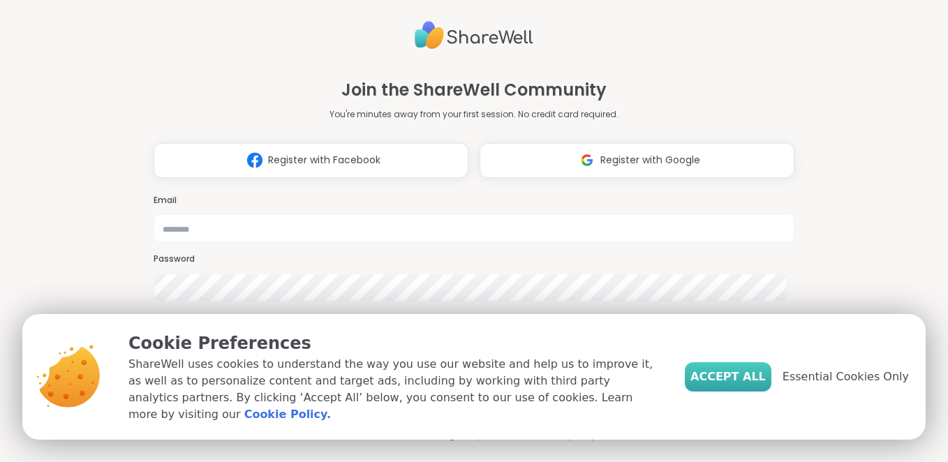
click at [722, 383] on span "Accept All" at bounding box center [727, 376] width 75 height 17
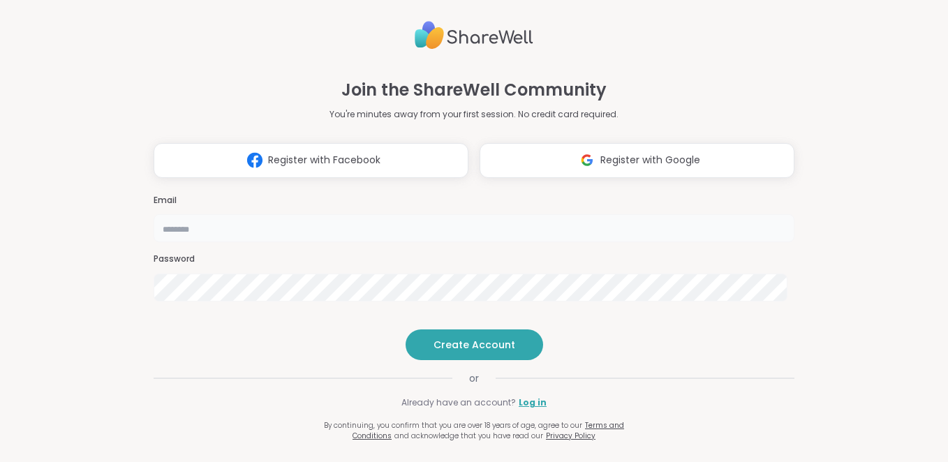
click at [530, 214] on input "email" at bounding box center [474, 228] width 641 height 28
type input "**********"
click at [456, 352] on span "Create Account" at bounding box center [474, 345] width 82 height 14
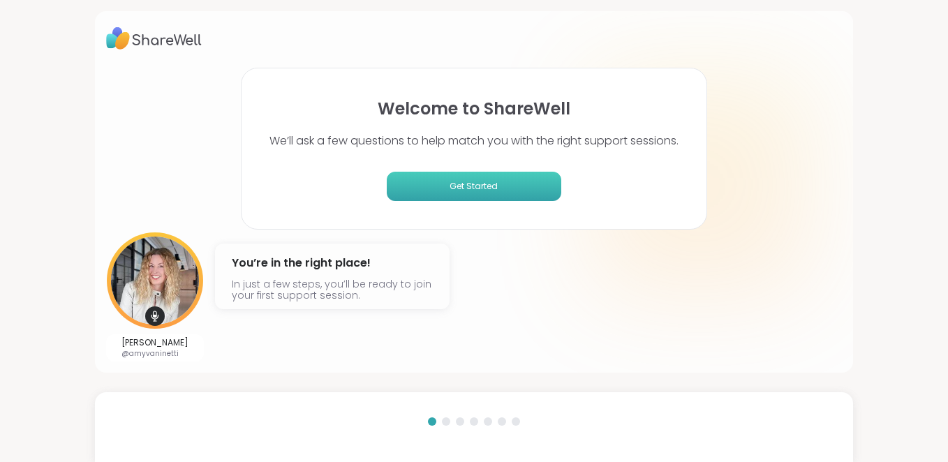
click at [478, 187] on span "Get Started" at bounding box center [473, 186] width 163 height 13
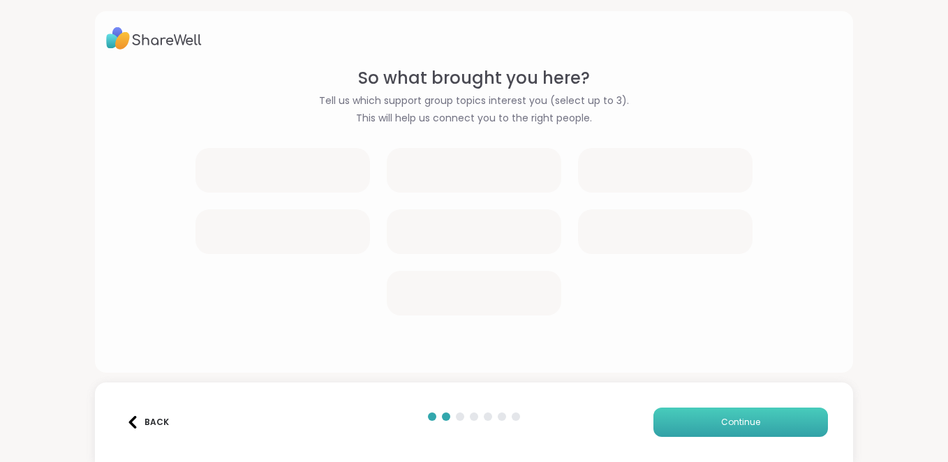
click at [730, 421] on span "Continue" at bounding box center [740, 422] width 39 height 13
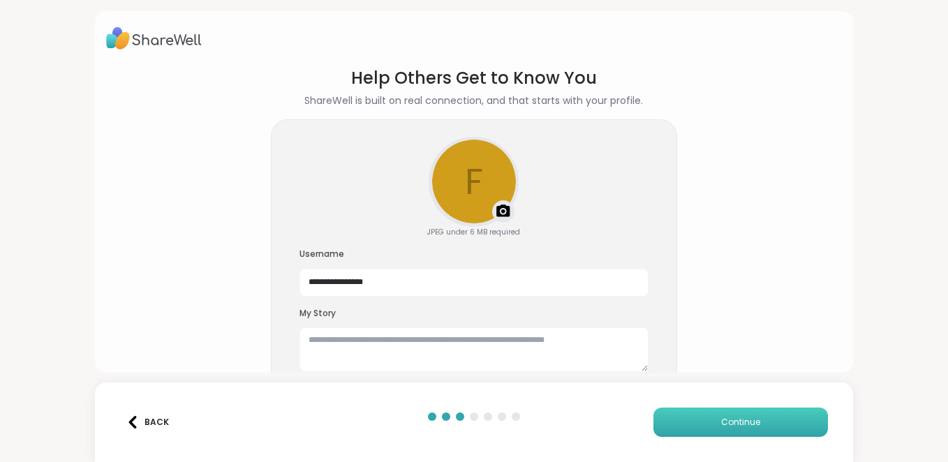
click at [727, 421] on span "Continue" at bounding box center [740, 422] width 39 height 13
click at [731, 421] on span "Continue" at bounding box center [740, 422] width 39 height 13
click at [732, 421] on span "Continue" at bounding box center [740, 422] width 39 height 13
click at [726, 424] on span "Continue" at bounding box center [740, 422] width 39 height 13
click at [733, 422] on span "Continue" at bounding box center [740, 422] width 39 height 13
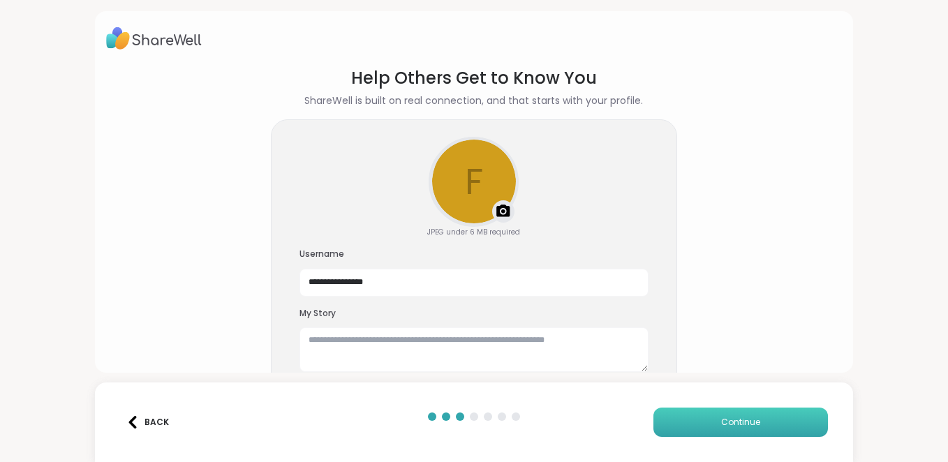
click at [735, 421] on span "Continue" at bounding box center [740, 422] width 39 height 13
click at [729, 422] on span "Continue" at bounding box center [740, 422] width 39 height 13
